Goal: Task Accomplishment & Management: Use online tool/utility

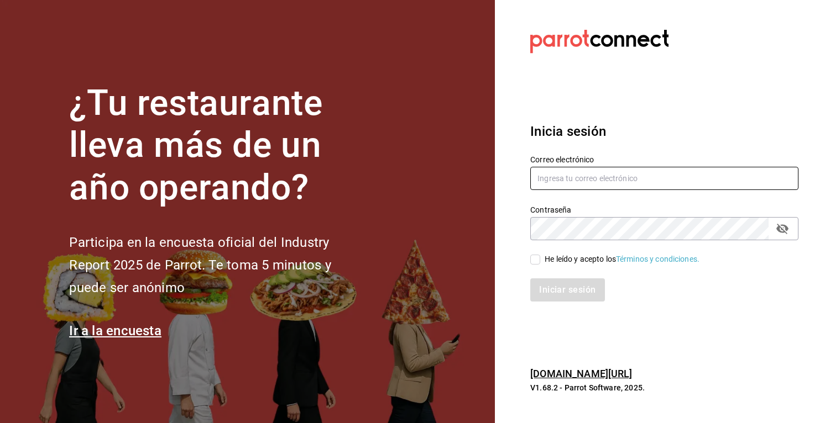
click at [548, 180] on input "text" at bounding box center [664, 178] width 268 height 23
click at [603, 177] on input "text" at bounding box center [664, 178] width 268 height 23
drag, startPoint x: 580, startPoint y: 158, endPoint x: 567, endPoint y: 160, distance: 13.0
click at [567, 160] on label "Correo electrónico" at bounding box center [664, 159] width 268 height 8
click at [616, 181] on input "antonio@grup" at bounding box center [664, 178] width 268 height 23
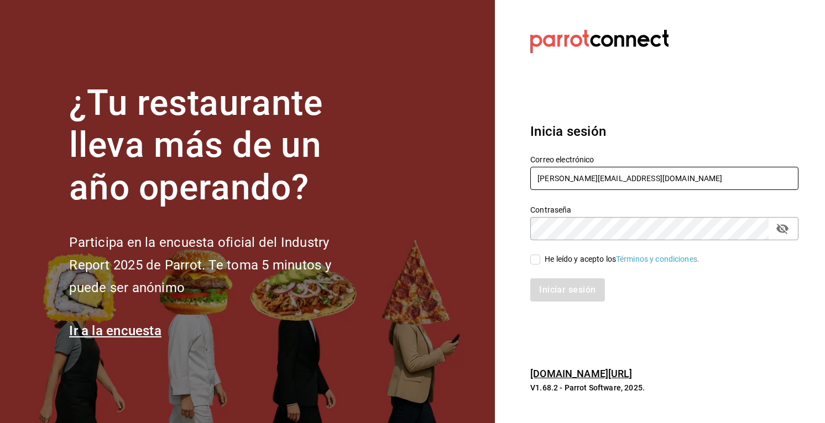
type input "[PERSON_NAME][EMAIL_ADDRESS][DOMAIN_NAME]"
click at [537, 264] on input "He leído y acepto los Términos y condiciones." at bounding box center [535, 260] width 10 height 10
checkbox input "true"
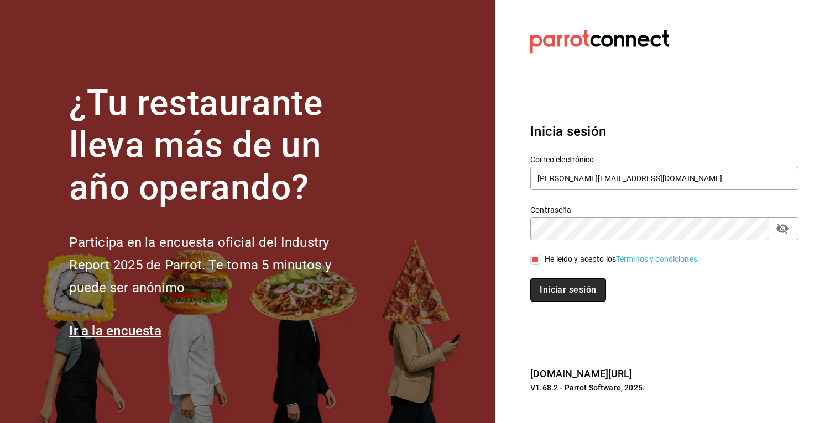
click at [543, 301] on button "Iniciar sesión" at bounding box center [567, 290] width 75 height 23
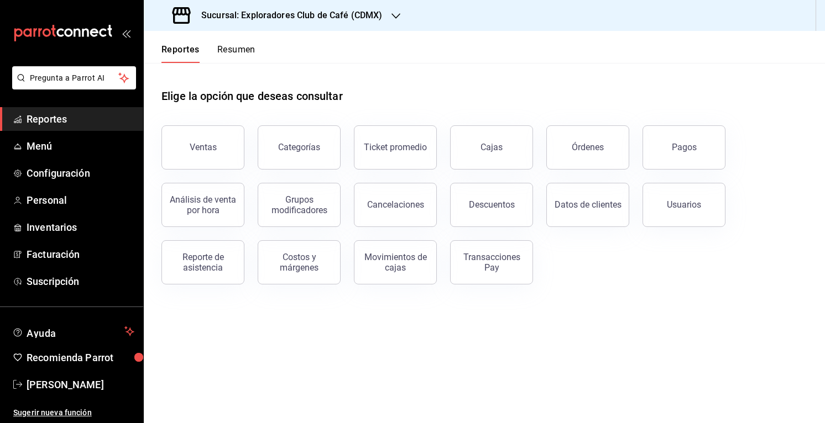
click at [385, 287] on div "Elige la opción que deseas consultar Ventas Categorías Ticket promedio Cajas Ór…" at bounding box center [484, 182] width 681 height 239
click at [369, 20] on h3 "Sucursal: Exploradores Club de Café (CDMX)" at bounding box center [287, 15] width 190 height 13
click at [209, 70] on div "Kumo (Cdmx)" at bounding box center [227, 73] width 148 height 12
click at [690, 148] on div "Pagos" at bounding box center [684, 147] width 25 height 11
